Goal: Transaction & Acquisition: Book appointment/travel/reservation

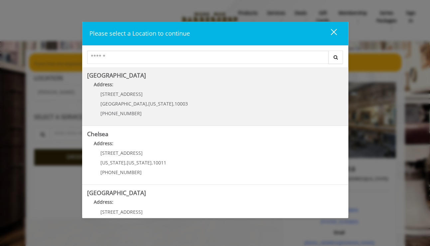
scroll to position [62, 0]
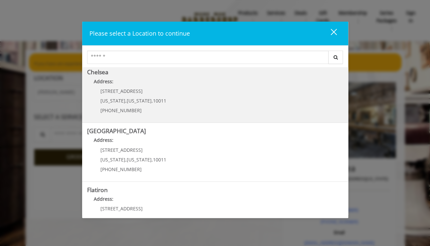
click at [128, 92] on span "[STREET_ADDRESS]" at bounding box center [121, 91] width 42 height 6
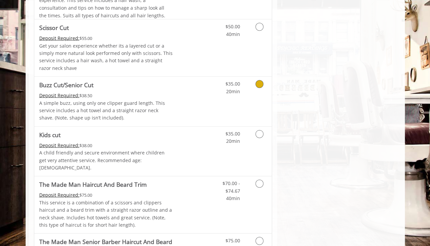
scroll to position [420, 0]
click at [113, 148] on div "Deposit Required: $38.00" at bounding box center [106, 144] width 134 height 7
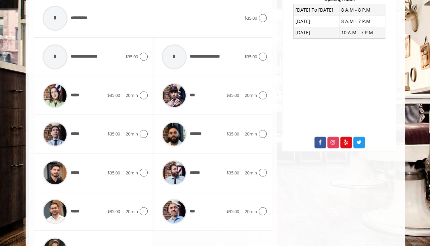
scroll to position [262, 0]
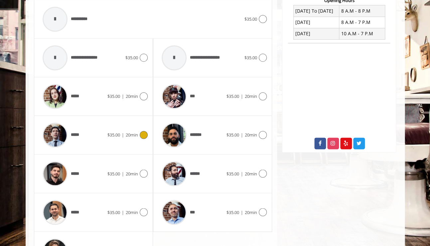
click at [60, 125] on img at bounding box center [55, 134] width 25 height 25
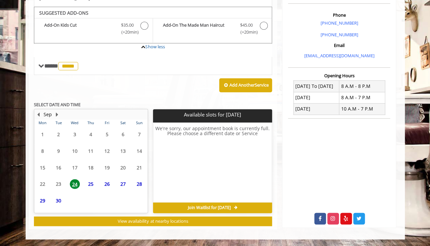
scroll to position [185, 0]
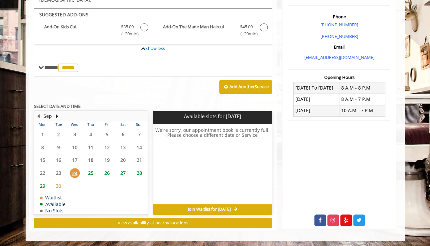
click at [92, 168] on span "25" at bounding box center [91, 173] width 10 height 10
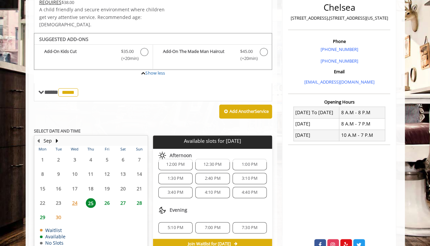
scroll to position [160, 0]
